Goal: Task Accomplishment & Management: Use online tool/utility

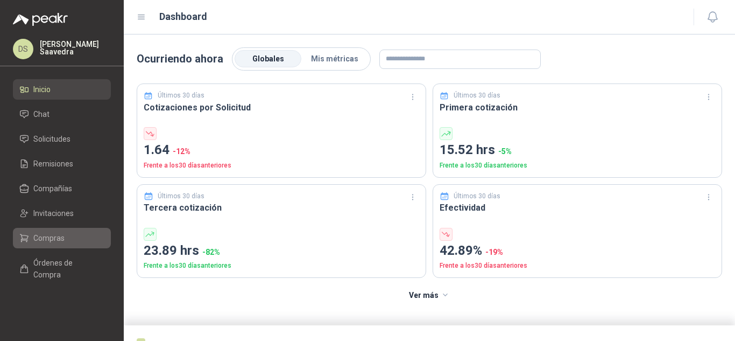
click at [47, 235] on span "Compras" at bounding box center [48, 238] width 31 height 12
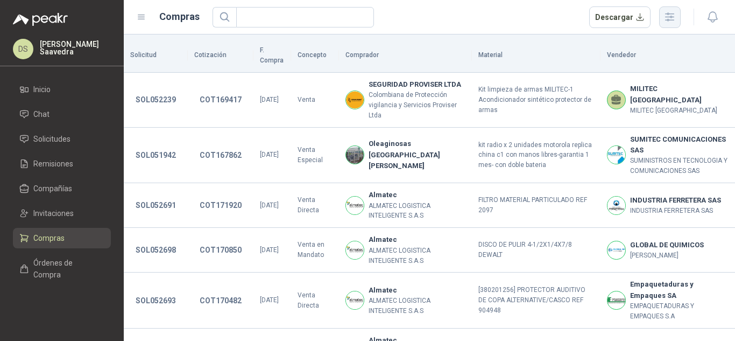
click at [672, 13] on icon "button" at bounding box center [670, 17] width 9 height 8
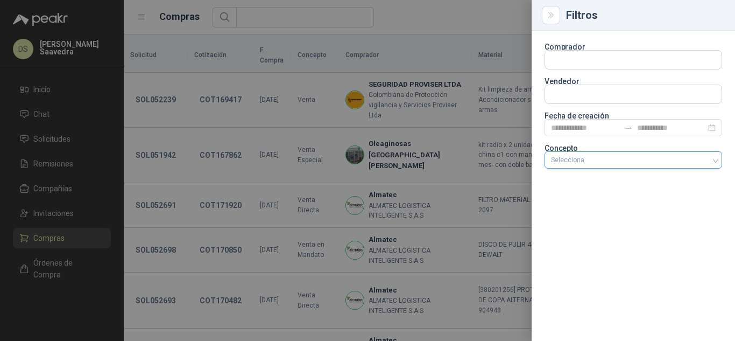
click at [607, 159] on div at bounding box center [628, 160] width 162 height 8
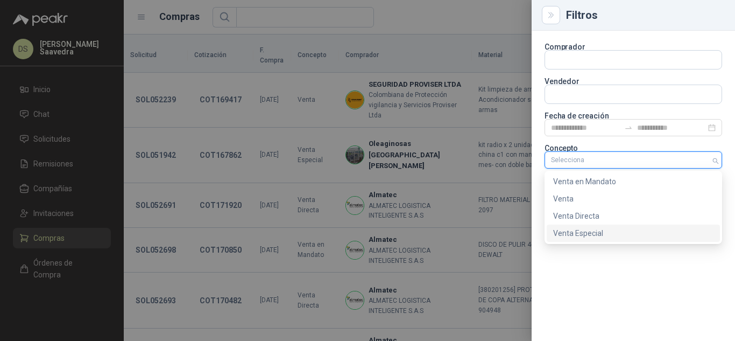
click at [596, 231] on div "Venta Especial" at bounding box center [633, 233] width 160 height 12
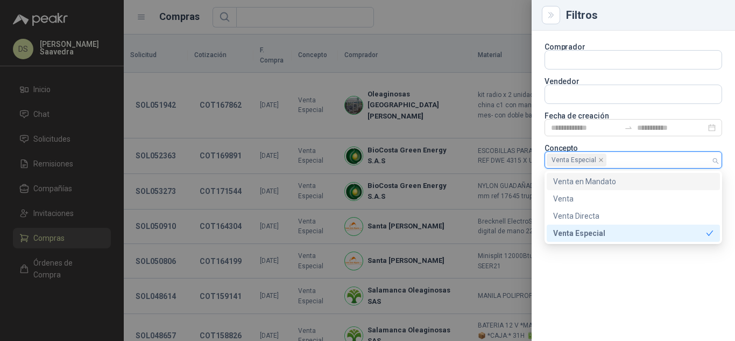
click at [461, 20] on div at bounding box center [367, 170] width 735 height 341
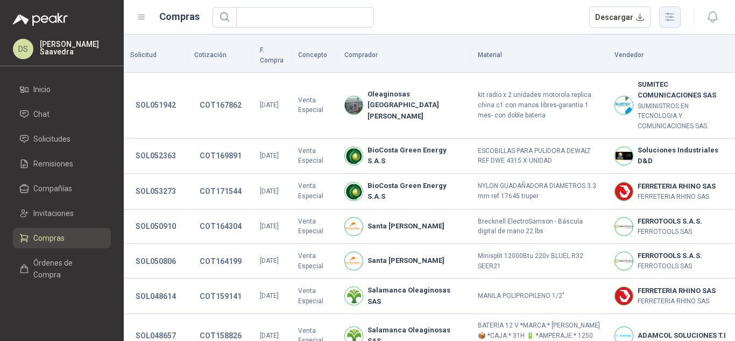
click at [674, 22] on icon "button" at bounding box center [669, 17] width 12 height 12
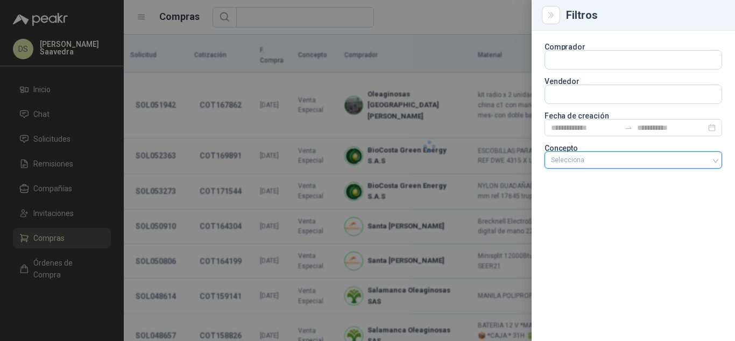
click at [638, 158] on div at bounding box center [628, 160] width 162 height 8
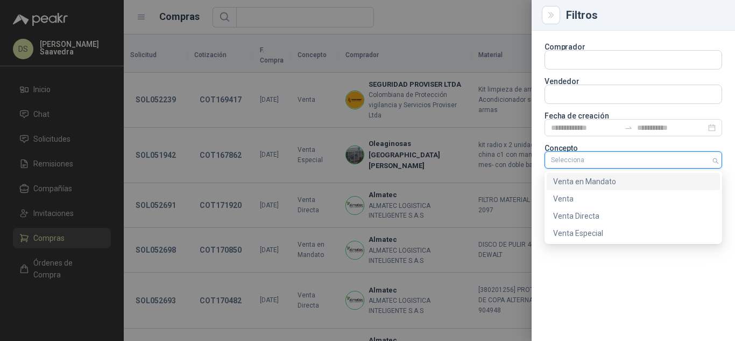
click at [618, 181] on div "Venta en Mandato" at bounding box center [633, 181] width 160 height 12
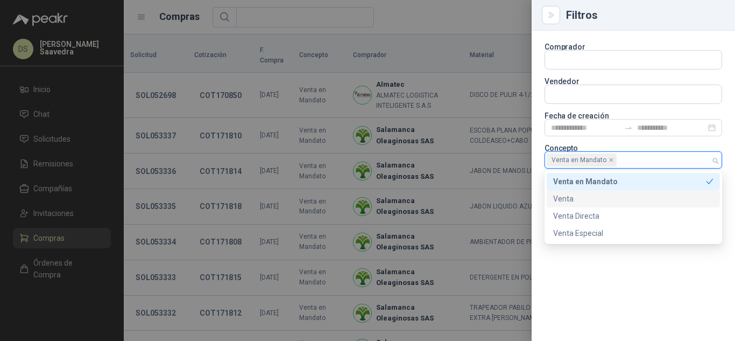
click at [443, 22] on div at bounding box center [367, 170] width 735 height 341
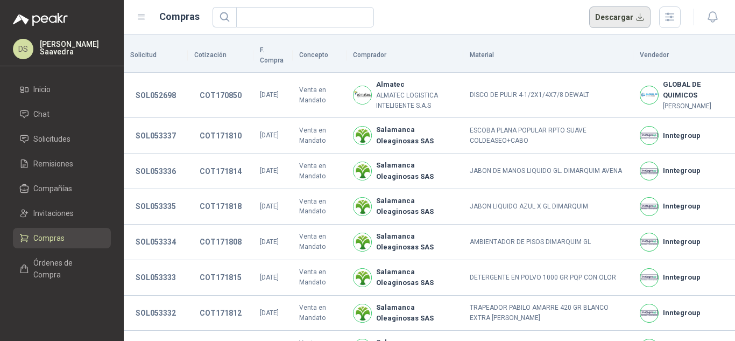
click at [622, 21] on button "Descargar" at bounding box center [620, 17] width 62 height 22
click at [492, 26] on div "Descargar" at bounding box center [447, 17] width 469 height 22
click at [673, 22] on icon "button" at bounding box center [669, 17] width 12 height 12
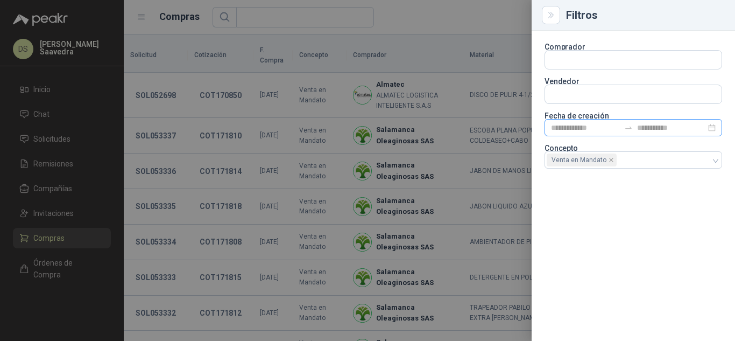
click at [630, 125] on icon "swap-right" at bounding box center [628, 127] width 9 height 9
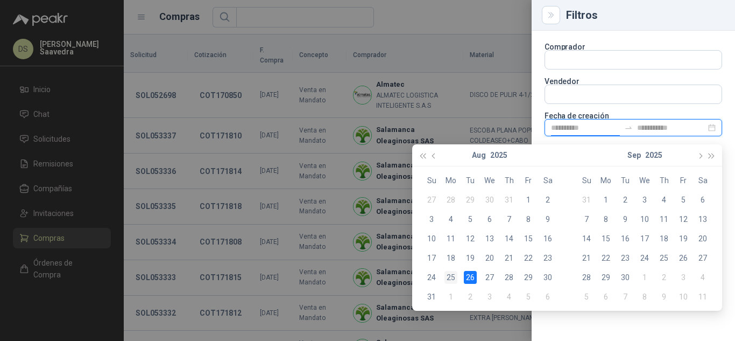
type input "**********"
click at [452, 278] on div "25" at bounding box center [450, 277] width 13 height 13
click at [469, 277] on div "26" at bounding box center [470, 277] width 13 height 13
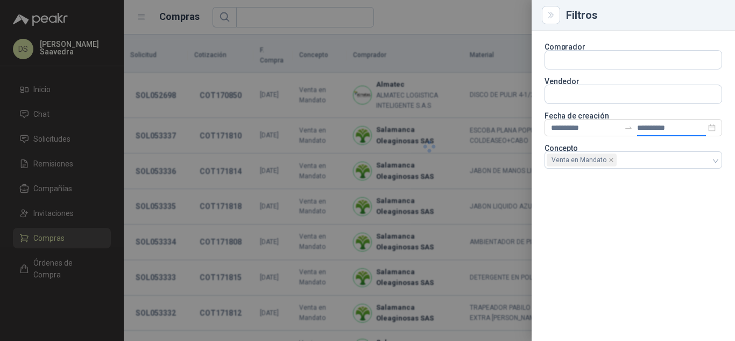
type input "**********"
click at [502, 26] on div at bounding box center [367, 170] width 735 height 341
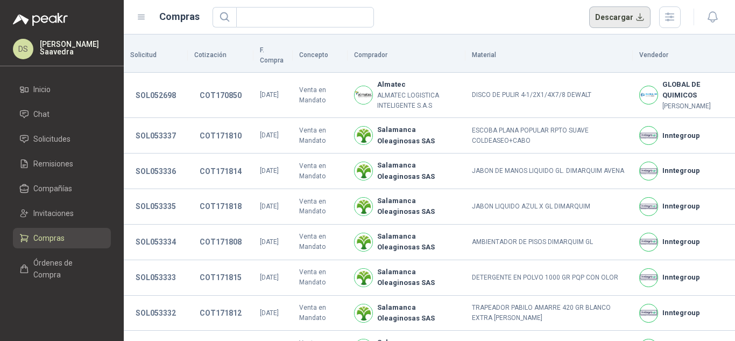
click at [630, 15] on button "Descargar" at bounding box center [620, 17] width 62 height 22
